Goal: Transaction & Acquisition: Purchase product/service

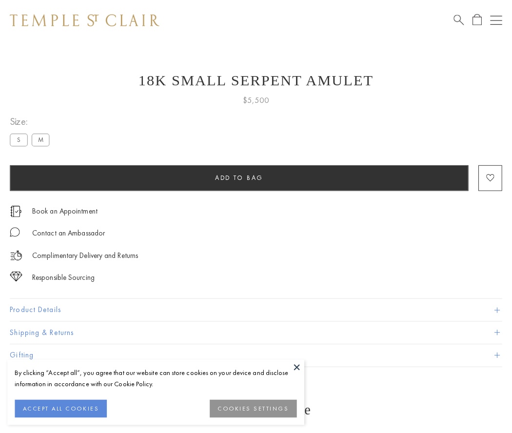
scroll to position [16, 0]
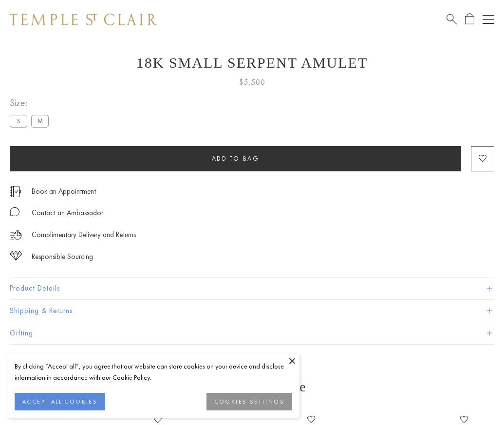
click at [235, 158] on span "Add to bag" at bounding box center [236, 158] width 48 height 8
